Goal: Communication & Community: Connect with others

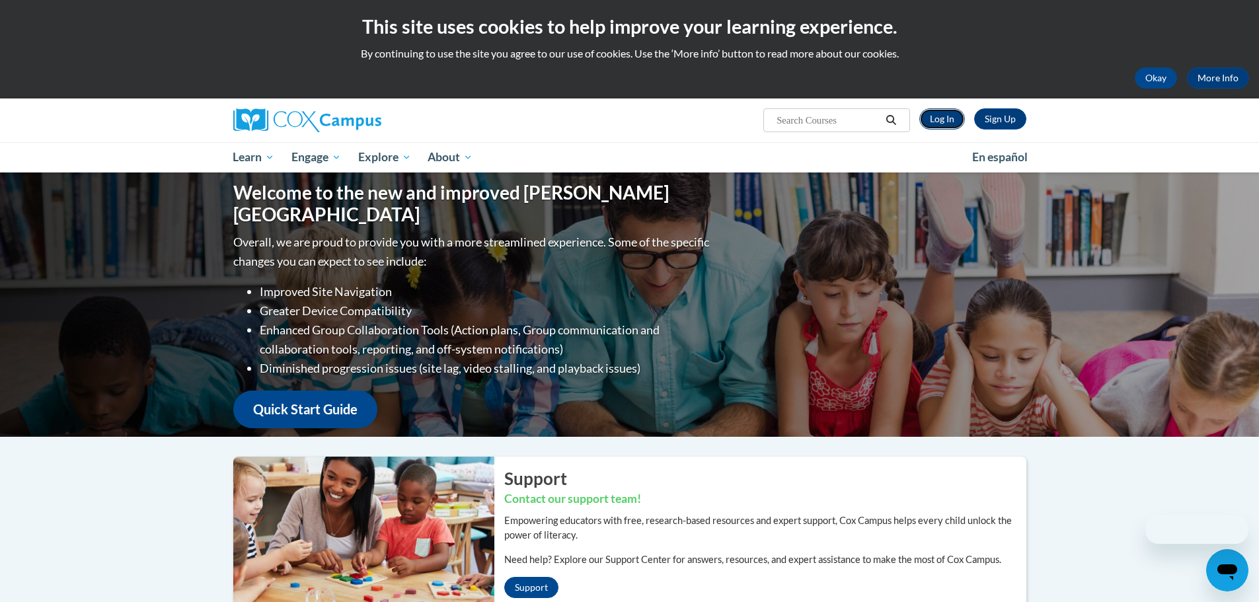
click at [931, 116] on link "Log In" at bounding box center [942, 118] width 46 height 21
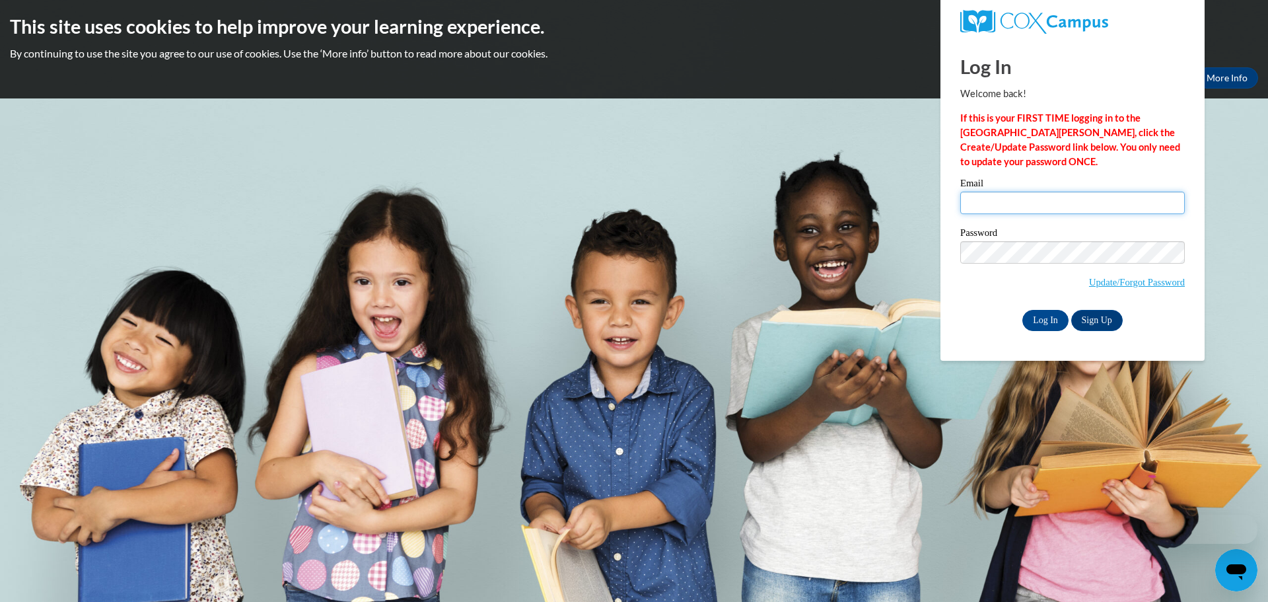
click at [972, 208] on input "Email" at bounding box center [1073, 203] width 225 height 22
type input "cgeyer@kusd.edu"
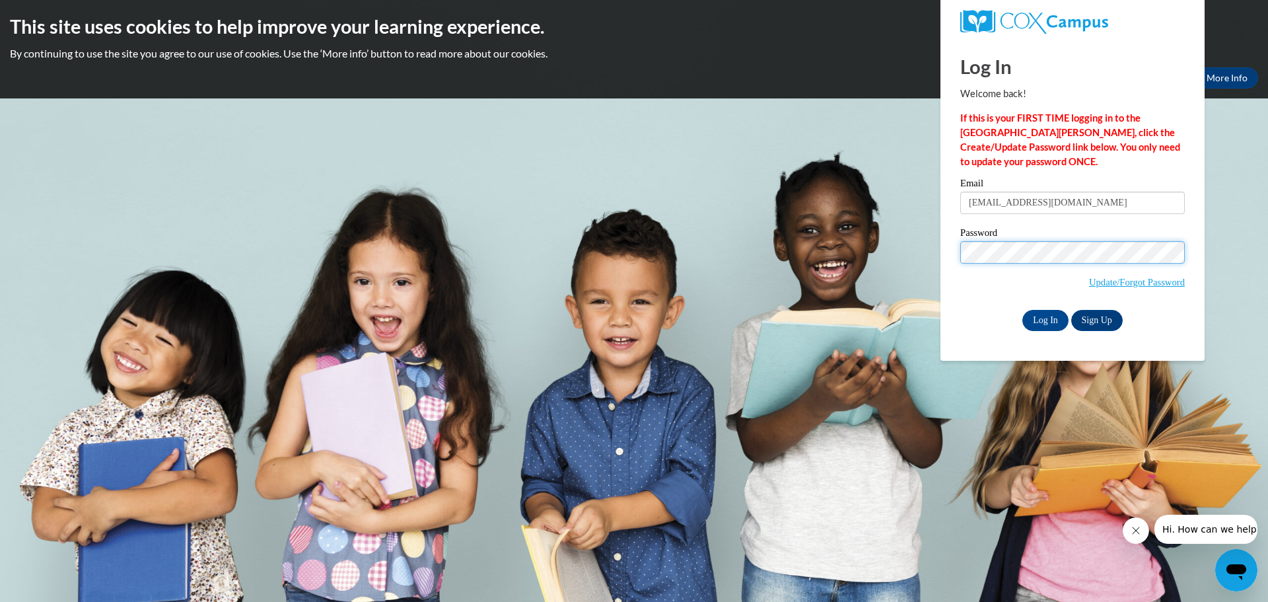
click at [1023, 310] on input "Log In" at bounding box center [1046, 320] width 46 height 21
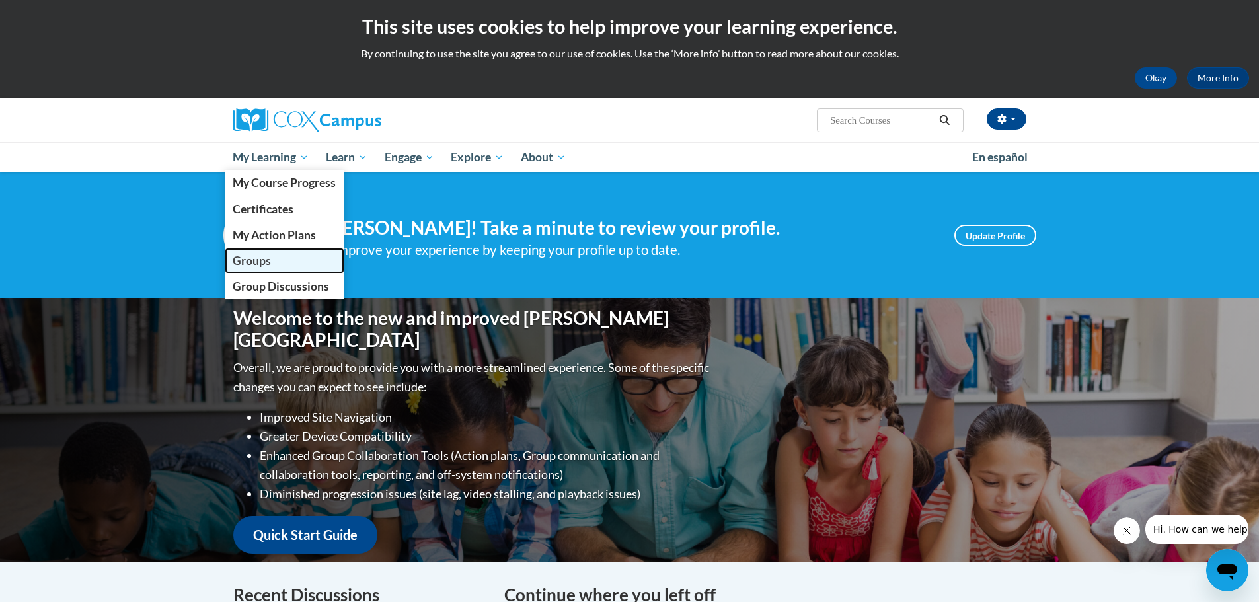
click at [250, 255] on span "Groups" at bounding box center [252, 261] width 38 height 14
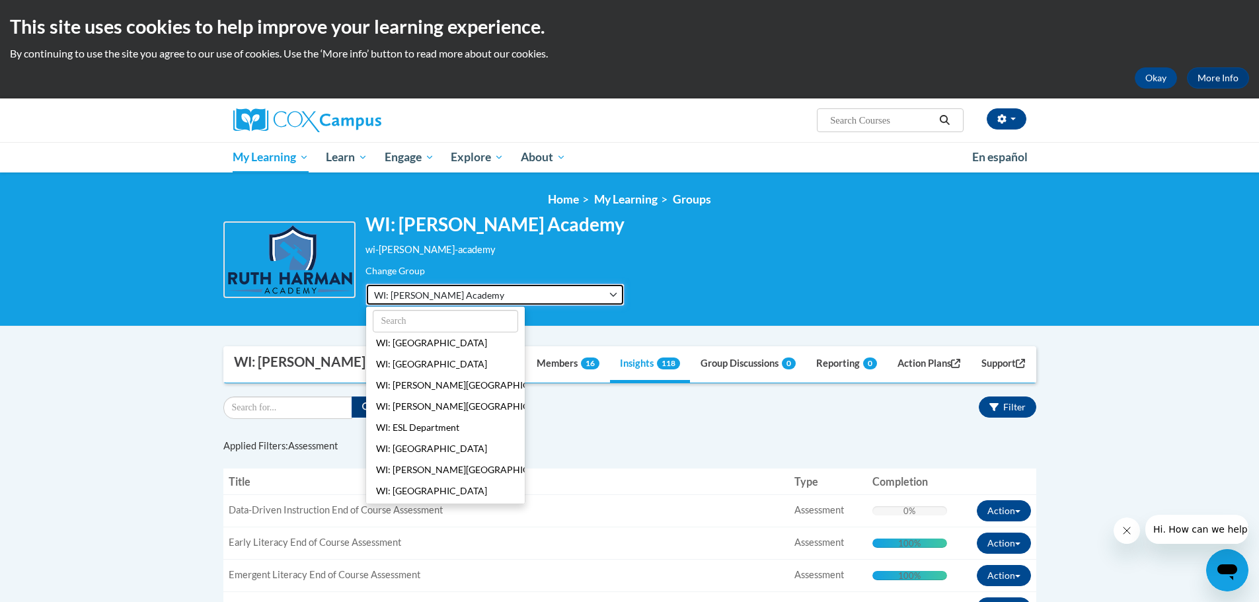
click at [580, 295] on button "WI: [PERSON_NAME] Academy" at bounding box center [494, 294] width 259 height 22
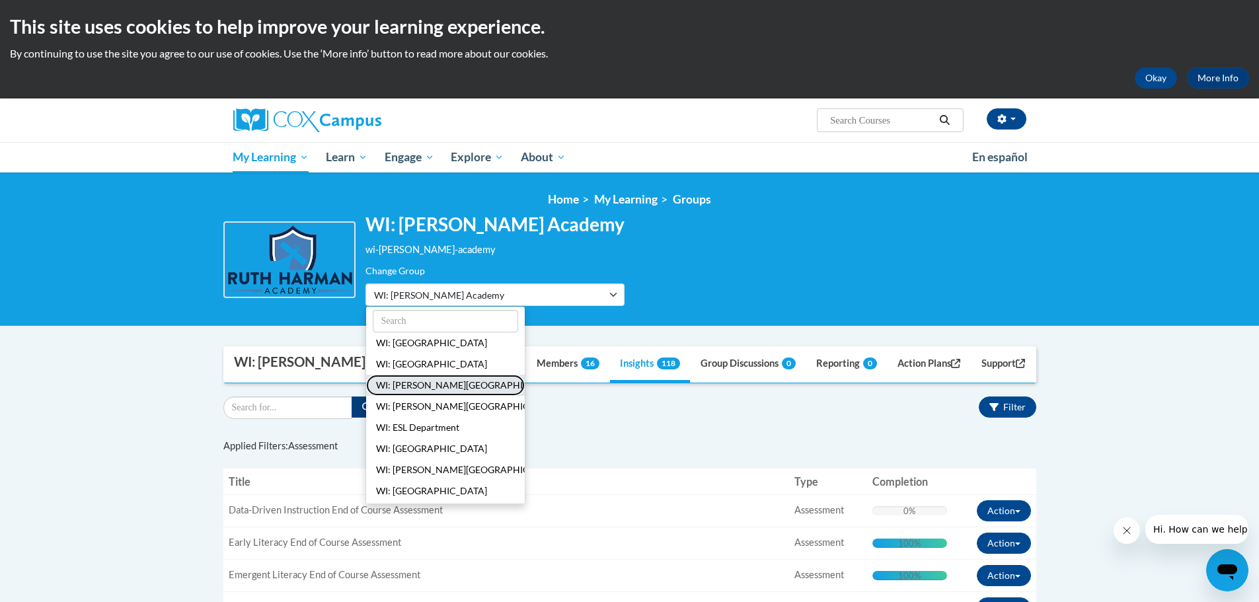
click at [434, 382] on button "WI: [PERSON_NAME][GEOGRAPHIC_DATA]" at bounding box center [445, 385] width 159 height 21
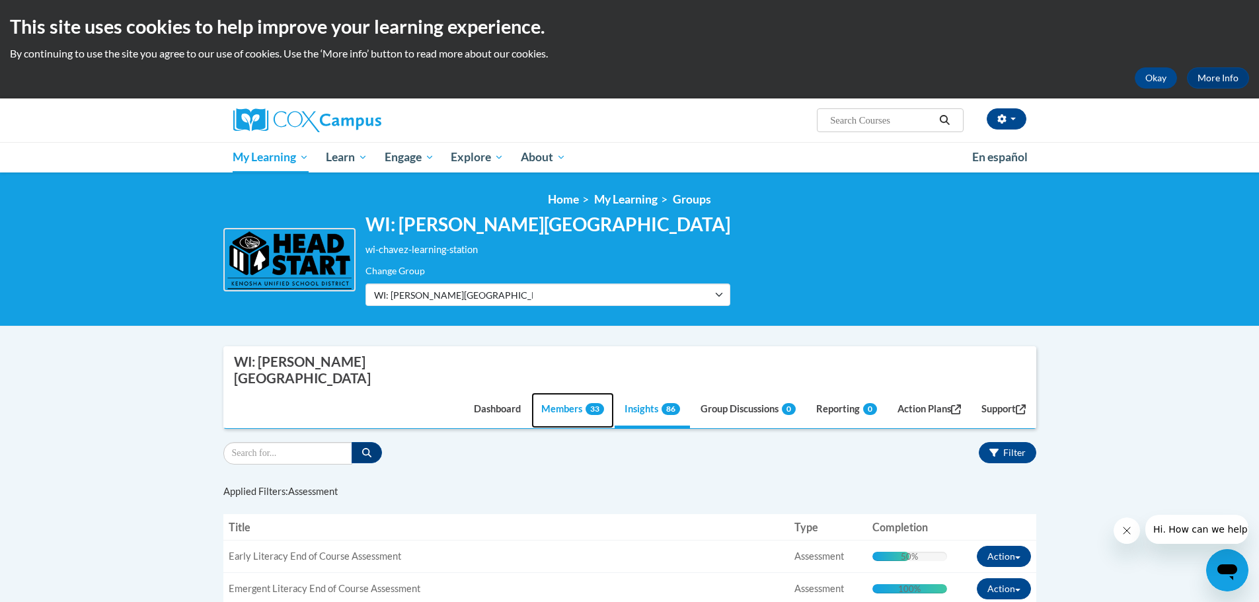
click at [558, 392] on link "Members 33" at bounding box center [572, 410] width 83 height 36
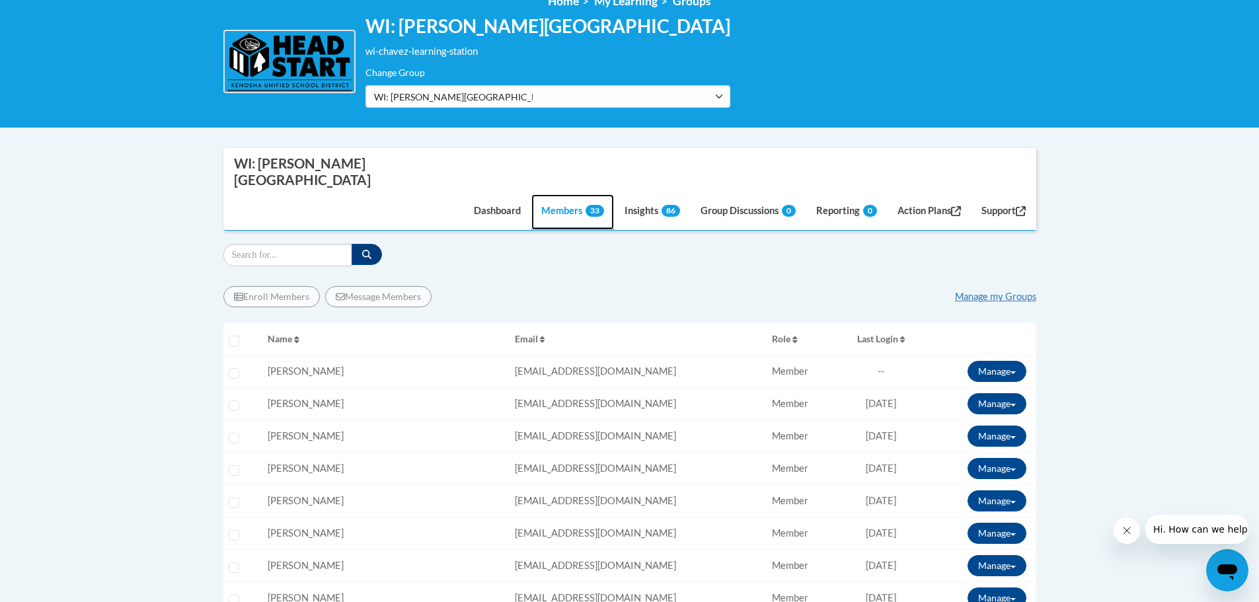
scroll to position [264, 0]
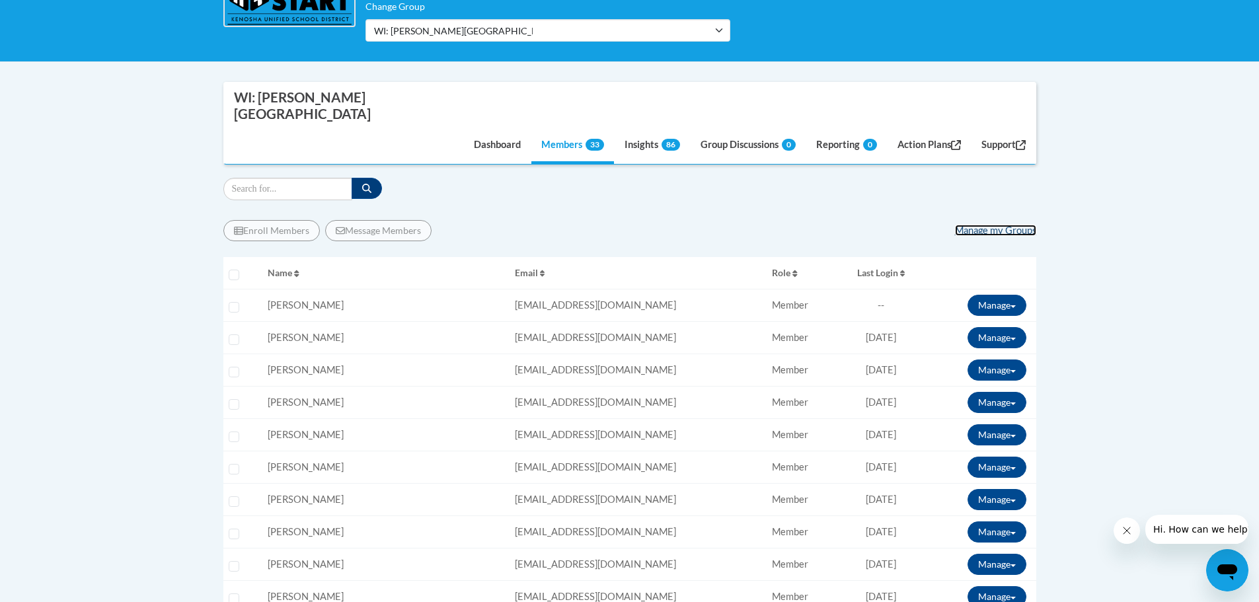
click at [1008, 225] on link "Manage my Groups" at bounding box center [995, 230] width 81 height 11
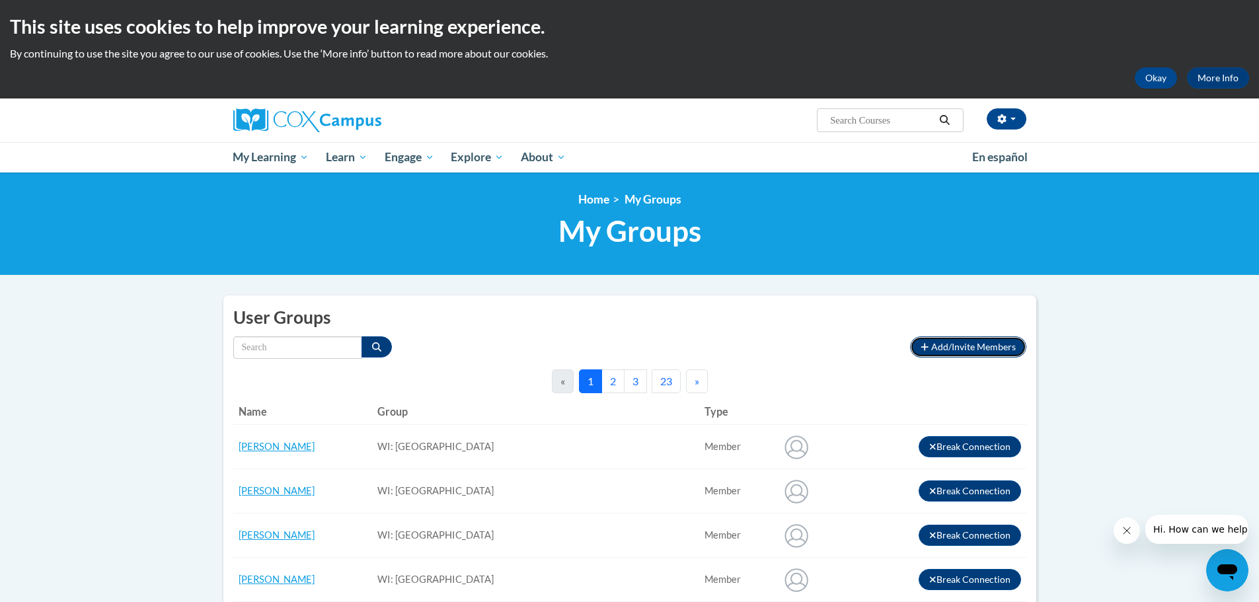
click at [964, 348] on span "Add/Invite Members" at bounding box center [973, 346] width 85 height 11
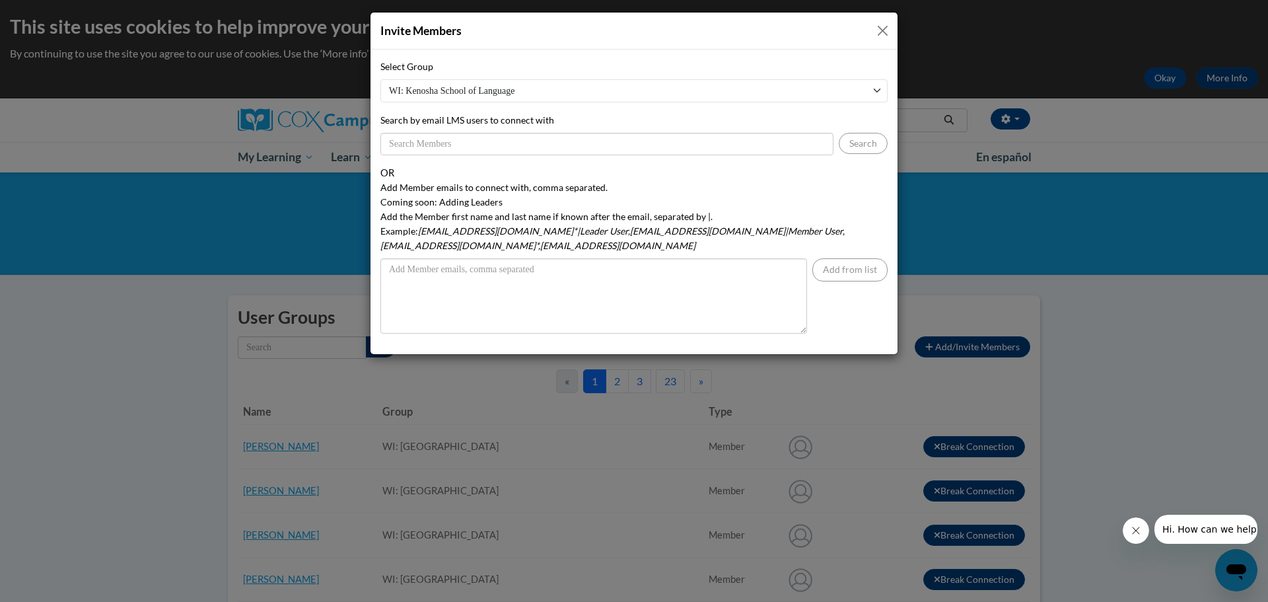
click at [470, 90] on select "WI: Kenosha School of Language WI: Nash Elementary School WI: ESL Department WI…" at bounding box center [634, 90] width 507 height 23
select select "19690990-0000-0000-0000-000000000000"
click at [381, 79] on select "WI: Kenosha School of Language WI: Nash Elementary School WI: ESL Department WI…" at bounding box center [634, 90] width 507 height 23
click at [400, 147] on input "Search by email LMS users to connect with" at bounding box center [607, 144] width 453 height 22
click at [1132, 244] on div "Invite Members Select Group WI: Kenosha School of Language WI: Nash Elementary …" at bounding box center [634, 301] width 1268 height 602
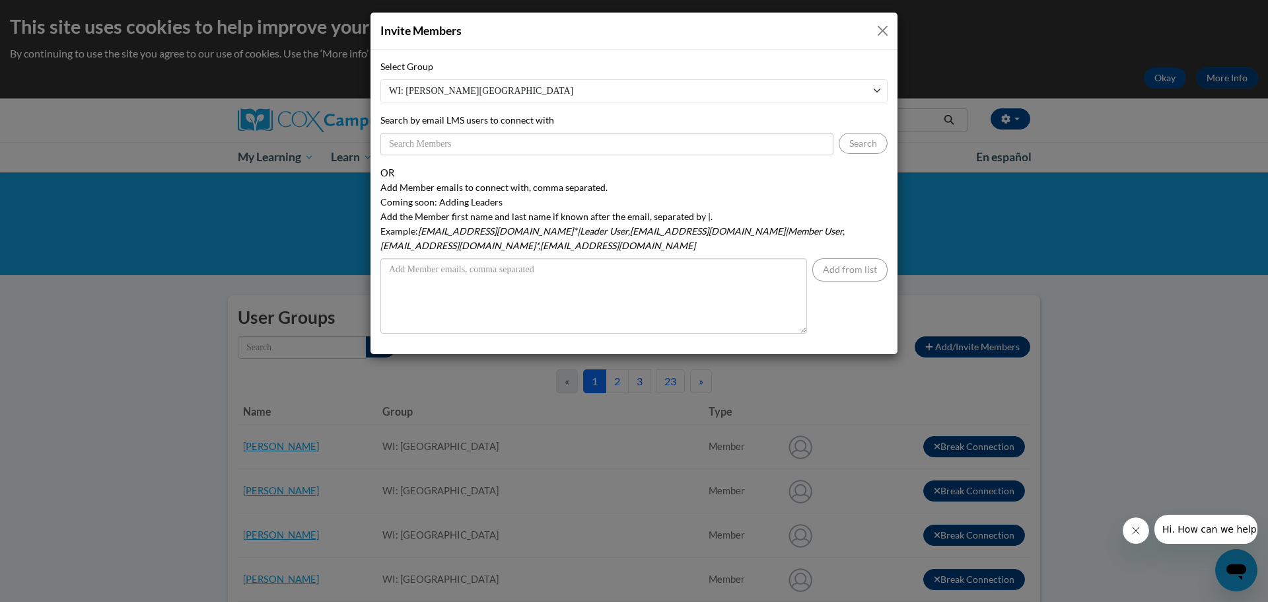
click at [881, 28] on button "Close" at bounding box center [883, 30] width 17 height 17
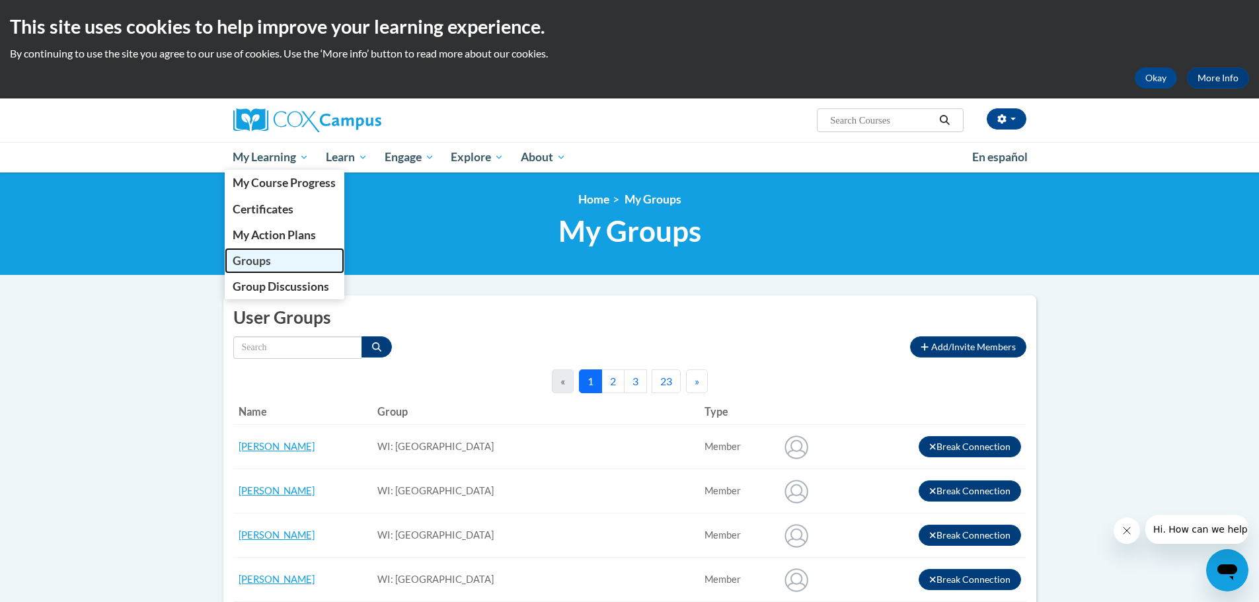
click at [264, 264] on span "Groups" at bounding box center [252, 261] width 38 height 14
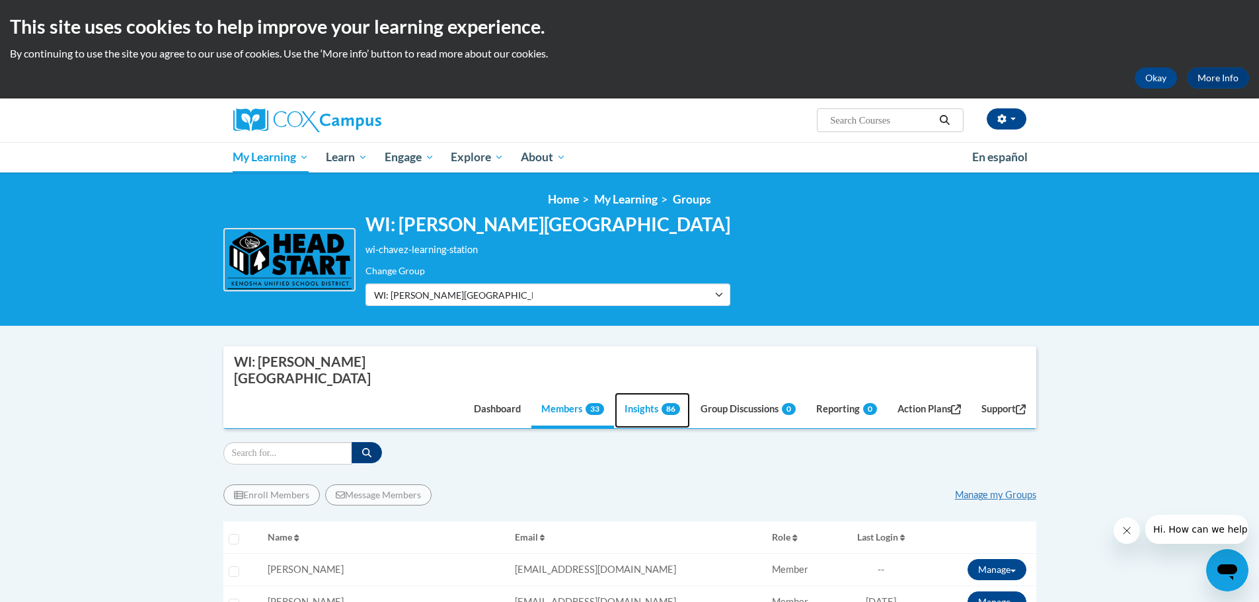
click at [638, 392] on link "Insights 86" at bounding box center [651, 410] width 75 height 36
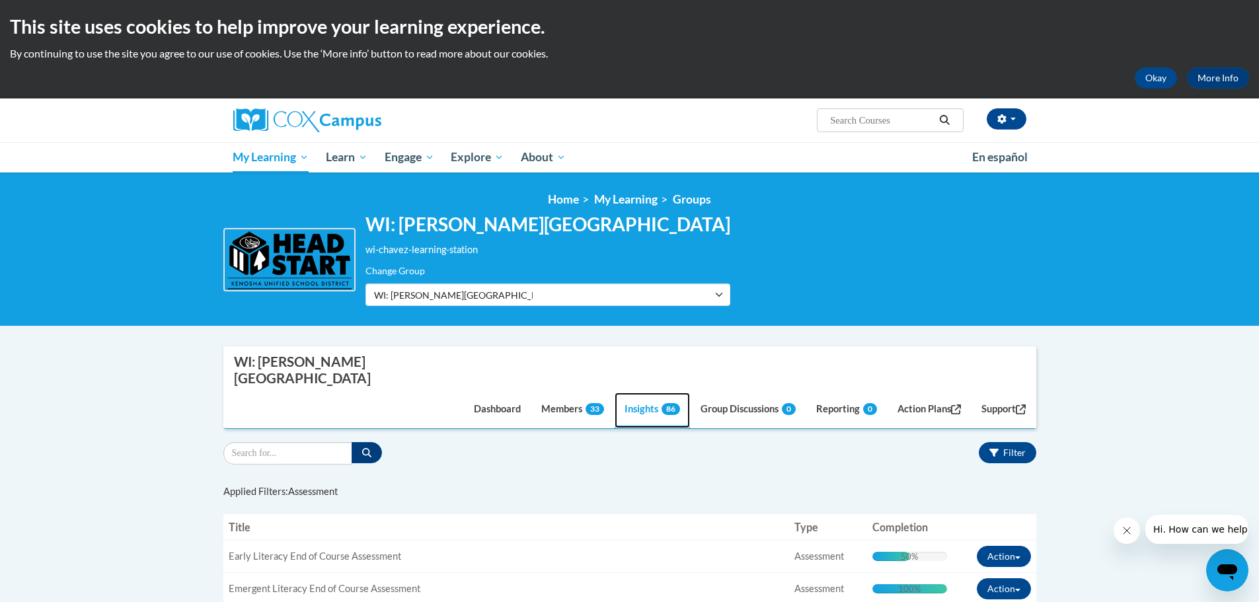
scroll to position [132, 0]
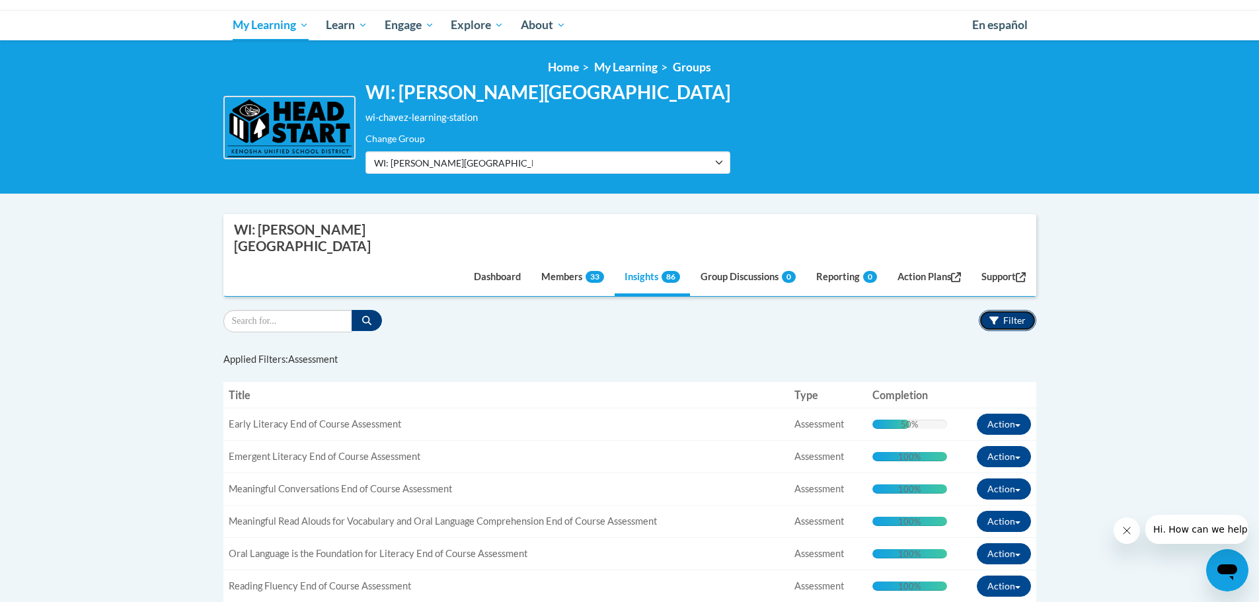
click at [1003, 314] on span "Filter" at bounding box center [1014, 319] width 22 height 11
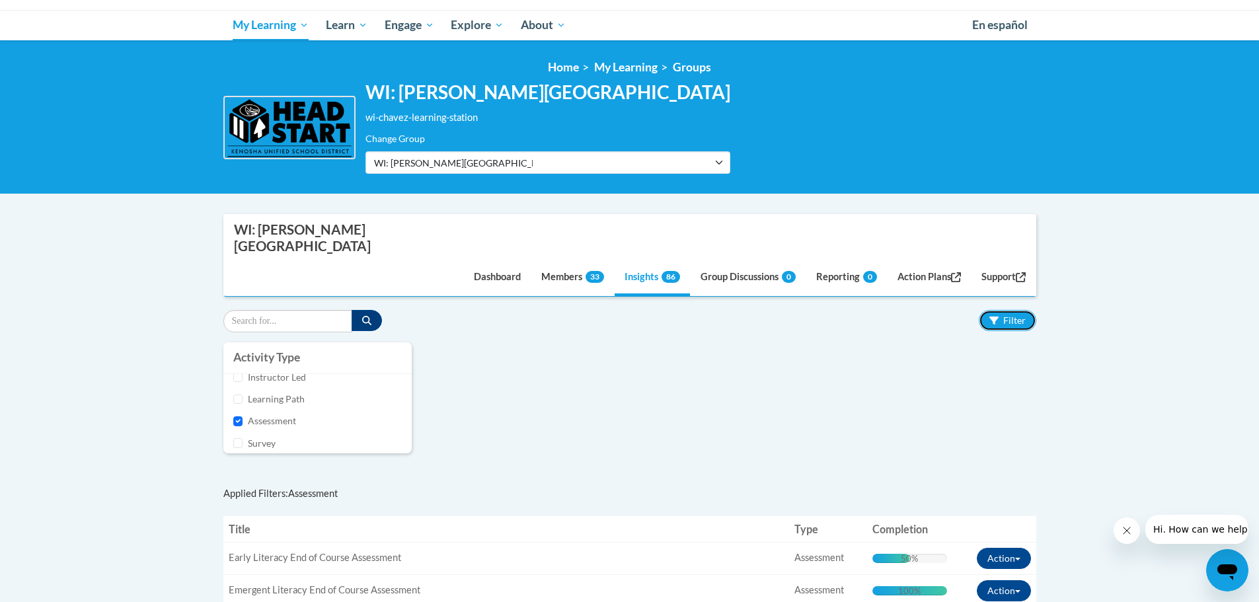
scroll to position [42, 0]
click at [554, 387] on div "Activity Type eLearning Instructor Led Learning Path Assessment Survey Attestat…" at bounding box center [629, 404] width 832 height 124
click at [1090, 400] on body "This site uses cookies to help improve your learning experience. By continuing …" at bounding box center [629, 539] width 1259 height 1343
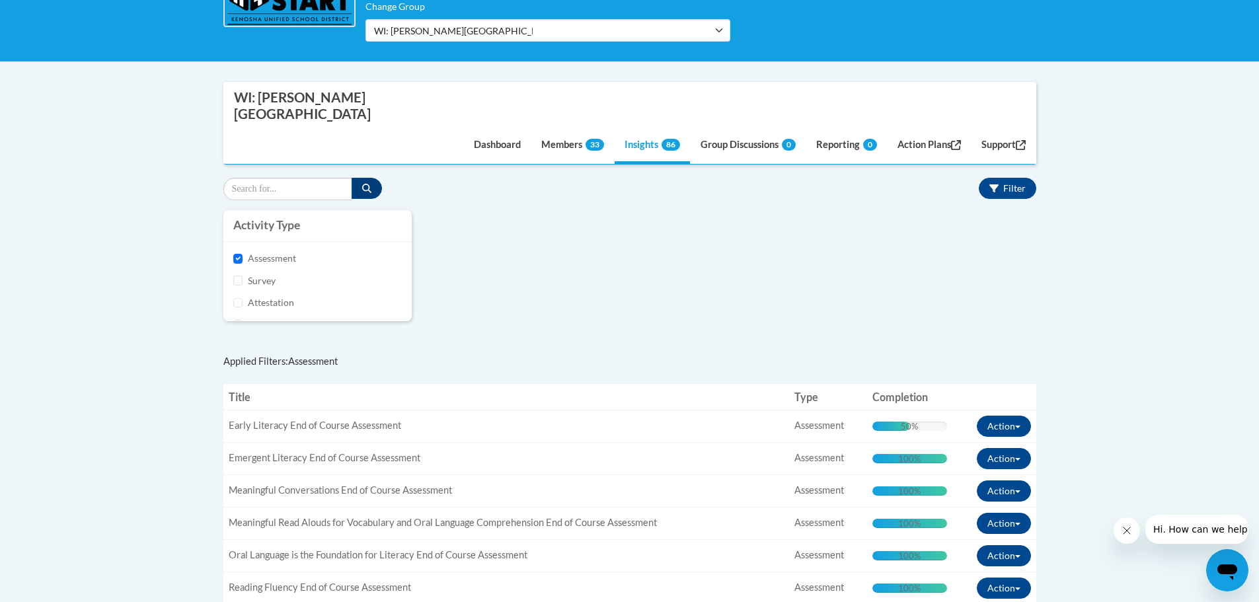
scroll to position [330, 0]
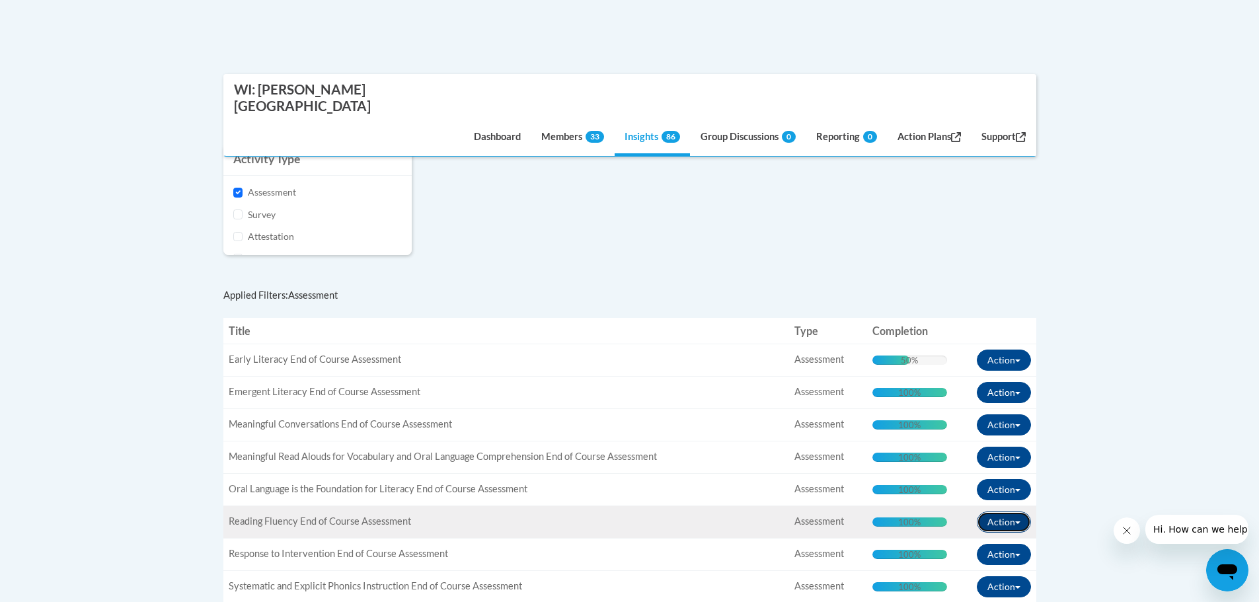
click at [1018, 511] on button "Action" at bounding box center [1003, 521] width 54 height 21
click at [987, 552] on span "View Members" at bounding box center [972, 552] width 75 height 0
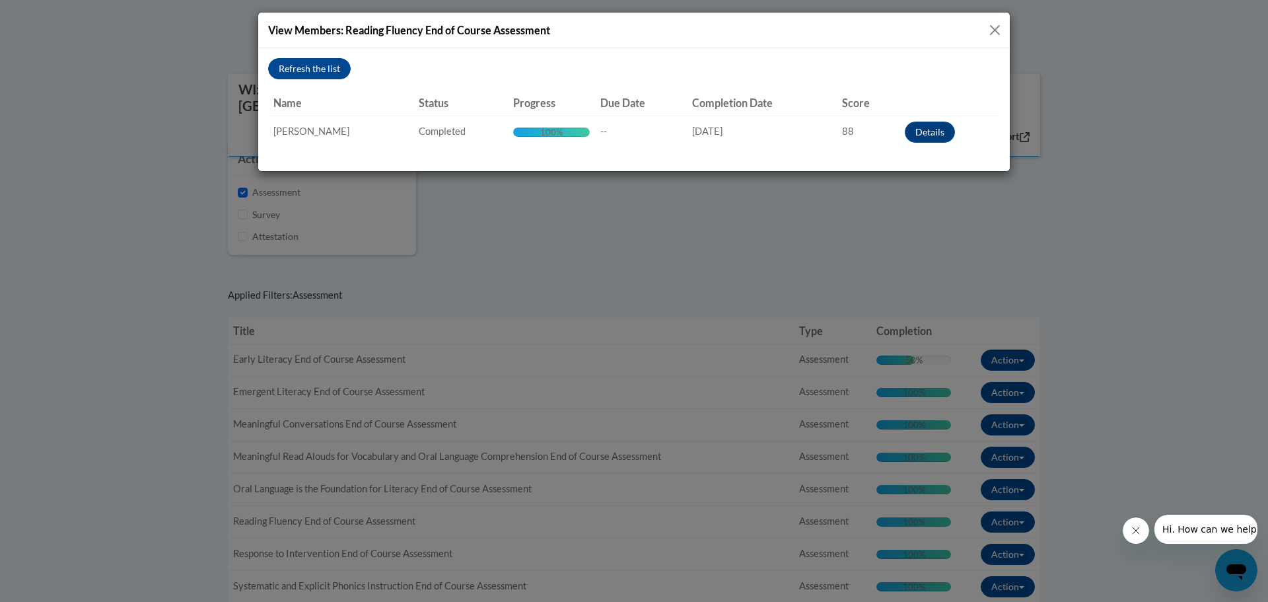
click at [997, 28] on button "Close" at bounding box center [995, 30] width 17 height 17
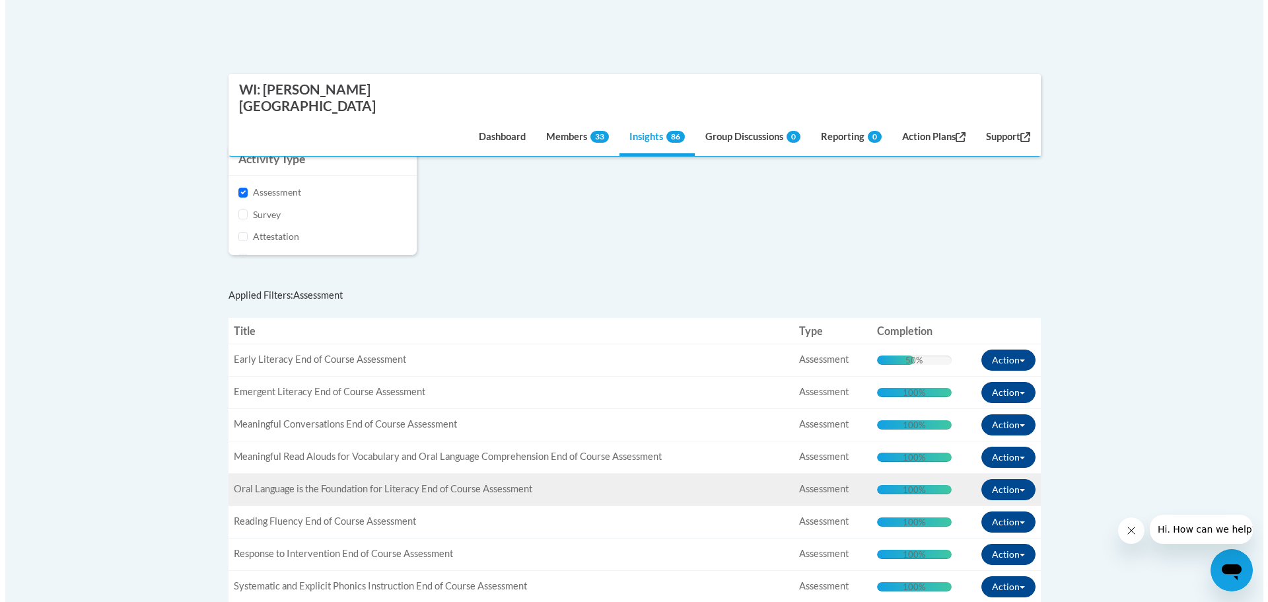
scroll to position [396, 0]
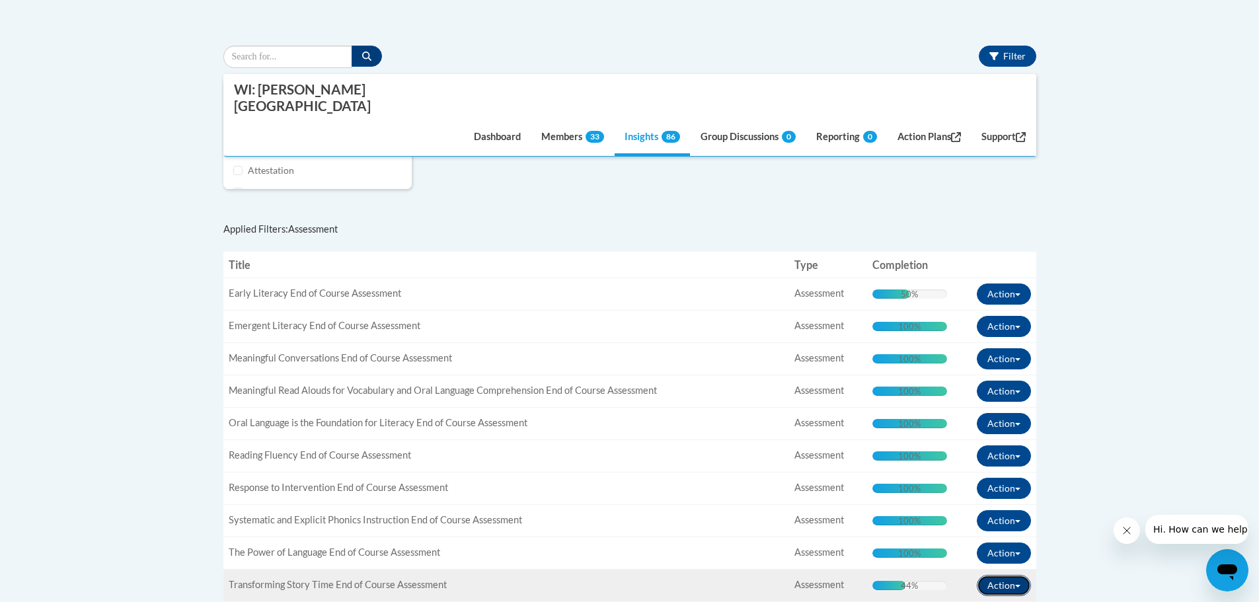
click at [998, 575] on button "Action" at bounding box center [1003, 585] width 54 height 21
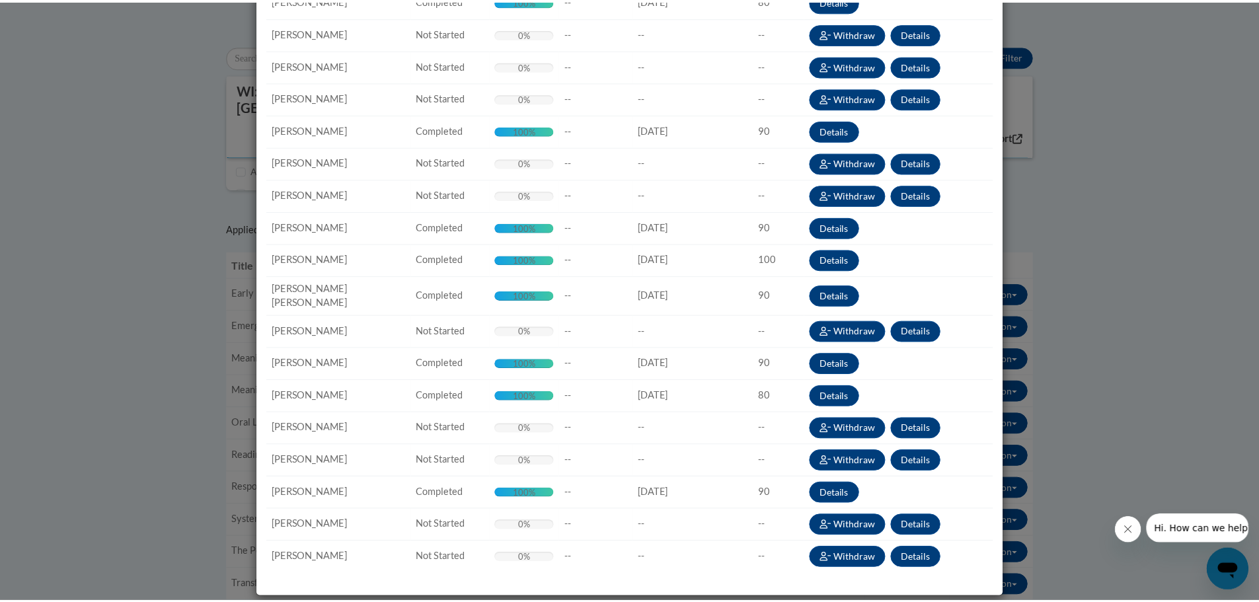
scroll to position [0, 0]
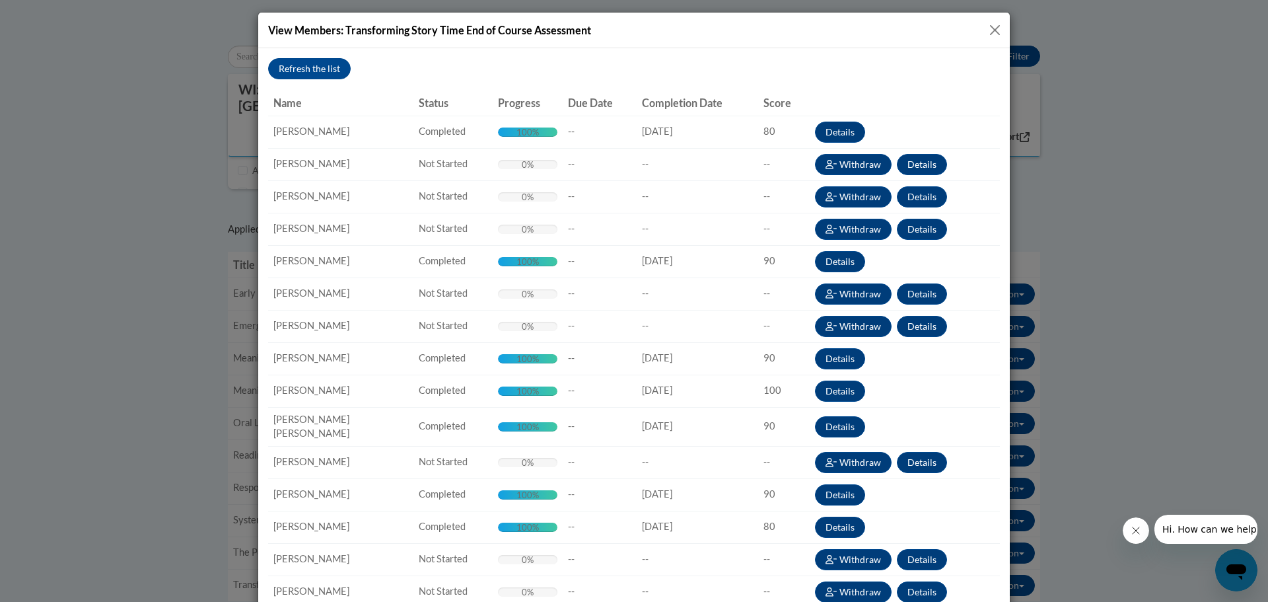
click at [994, 31] on button "Close" at bounding box center [995, 30] width 17 height 17
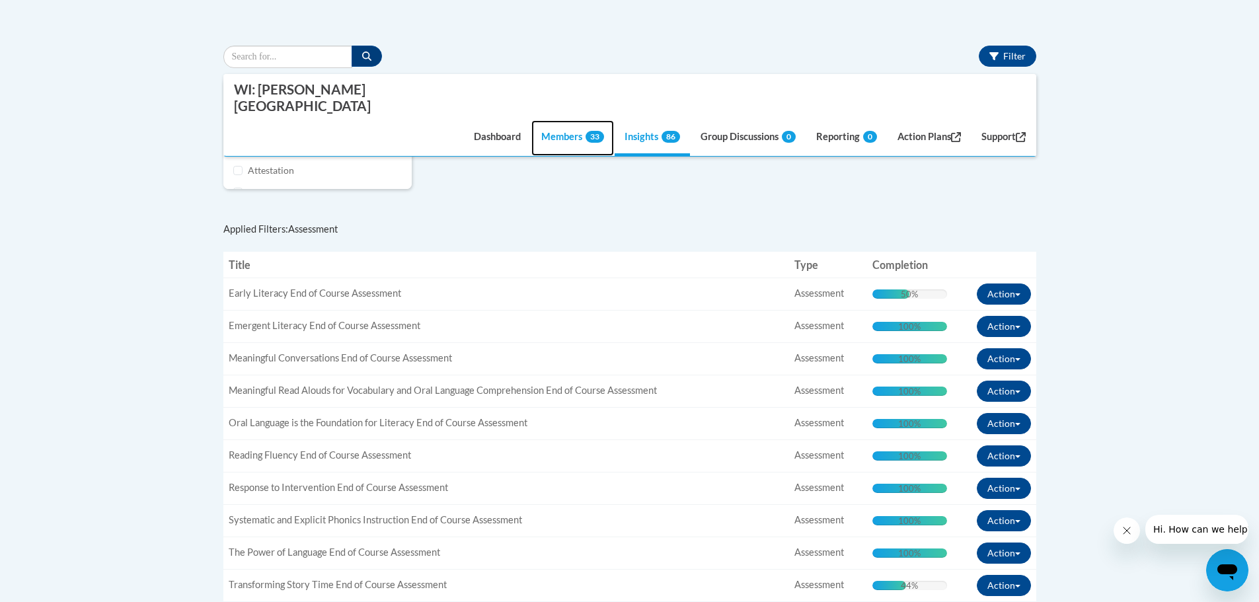
click at [566, 120] on link "Members 33" at bounding box center [572, 138] width 83 height 36
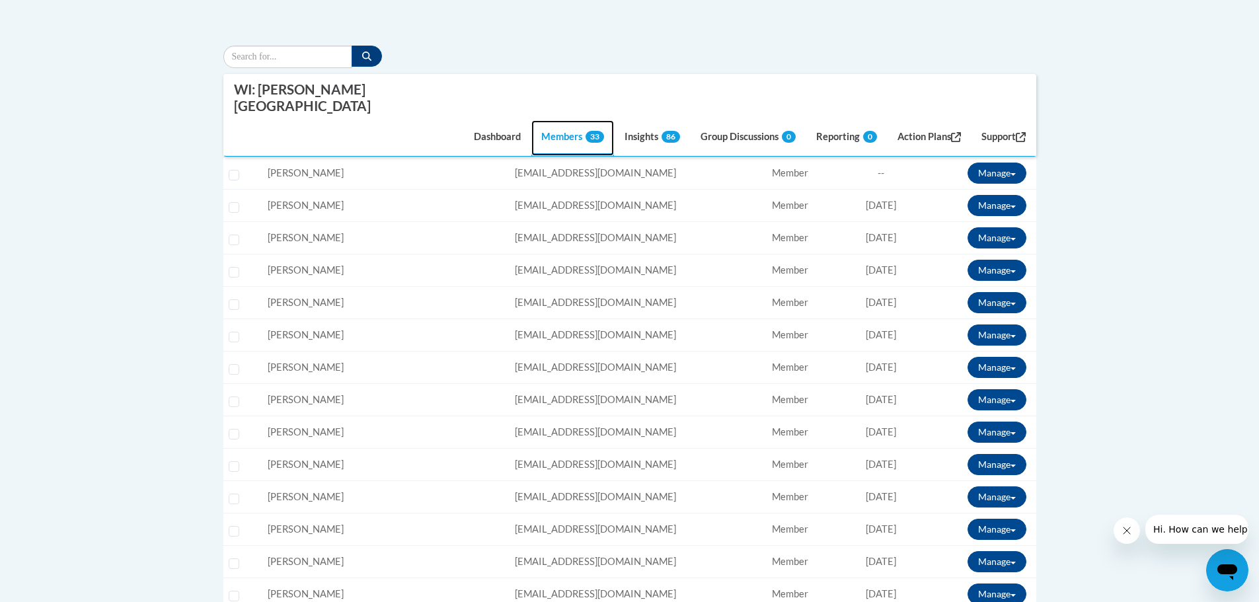
scroll to position [330, 0]
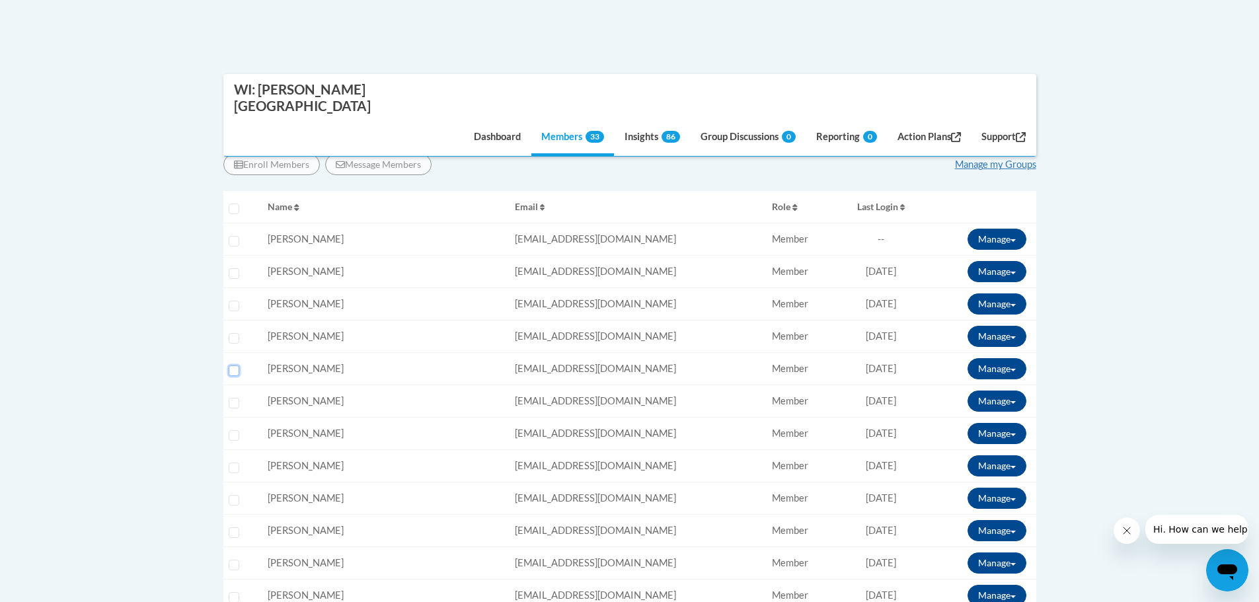
click at [233, 365] on input "Select learner" at bounding box center [234, 370] width 11 height 11
checkbox input "true"
click at [987, 358] on button "Manage" at bounding box center [996, 368] width 59 height 21
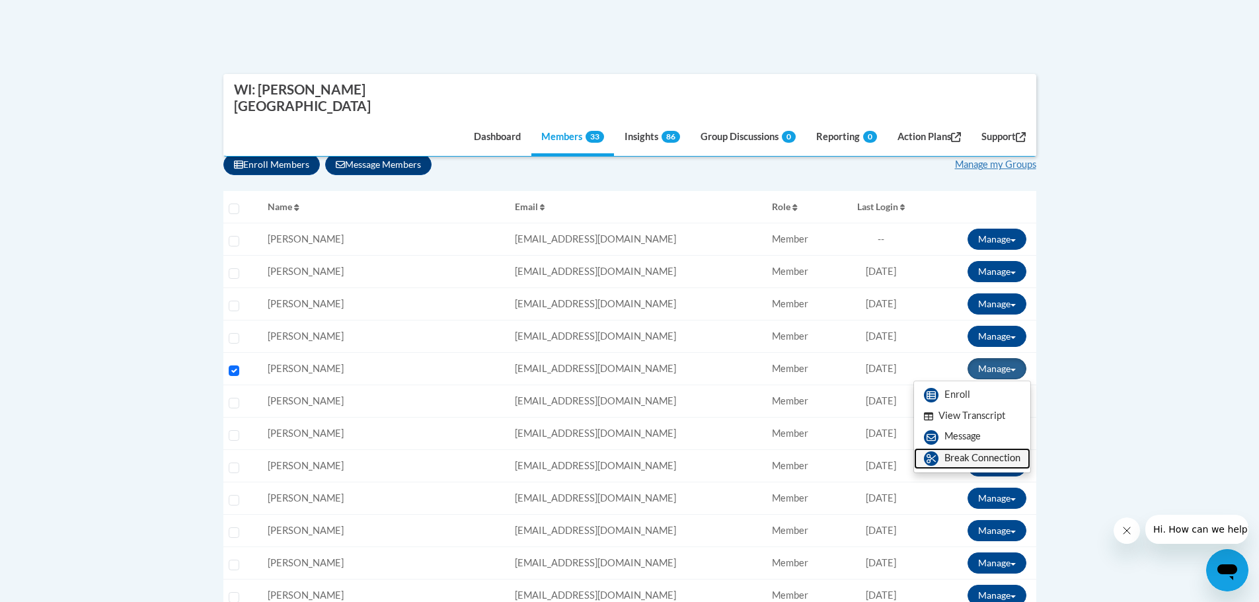
click at [978, 448] on link "Break Connection" at bounding box center [972, 458] width 116 height 21
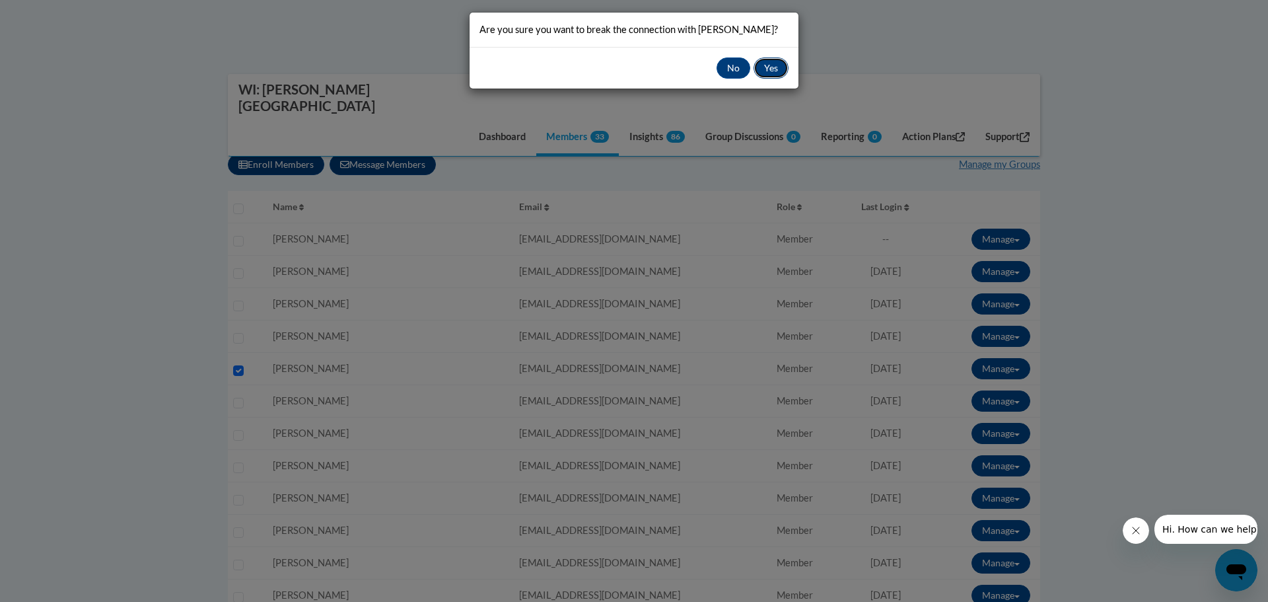
click at [770, 69] on button "Yes" at bounding box center [771, 67] width 35 height 21
